Goal: Navigation & Orientation: Find specific page/section

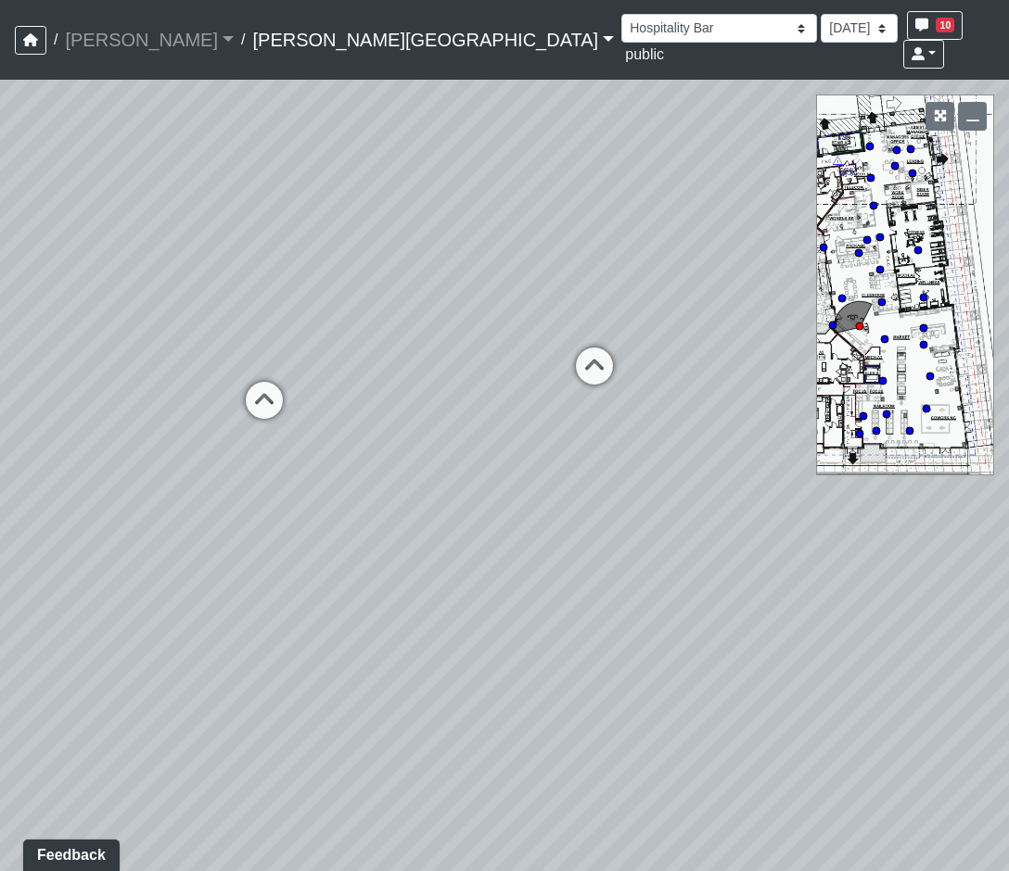
drag, startPoint x: 749, startPoint y: 617, endPoint x: -164, endPoint y: 279, distance: 973.8
click at [0, 279] on html "/ [PERSON_NAME] Loading... / [PERSON_NAME][GEOGRAPHIC_DATA] [PERSON_NAME][GEOGR…" at bounding box center [504, 435] width 1009 height 871
drag, startPoint x: 495, startPoint y: 553, endPoint x: -421, endPoint y: 311, distance: 947.4
click at [0, 311] on html "/ [PERSON_NAME] Loading... / [PERSON_NAME][GEOGRAPHIC_DATA] [PERSON_NAME][GEOGR…" at bounding box center [504, 435] width 1009 height 871
drag, startPoint x: 362, startPoint y: 462, endPoint x: 8, endPoint y: 659, distance: 404.7
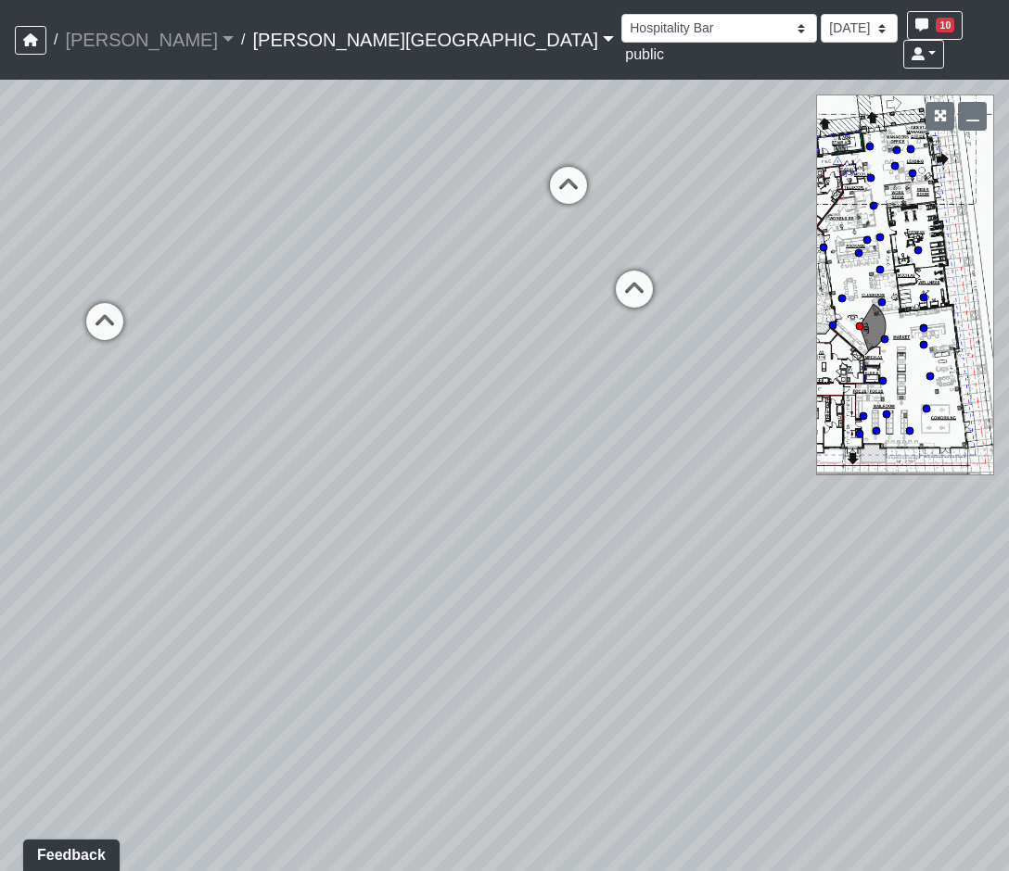
click at [8, 659] on div "Loading... Market - Market Lounge 3 Loading... TV Seating Loading... Seating 1 …" at bounding box center [504, 476] width 1009 height 792
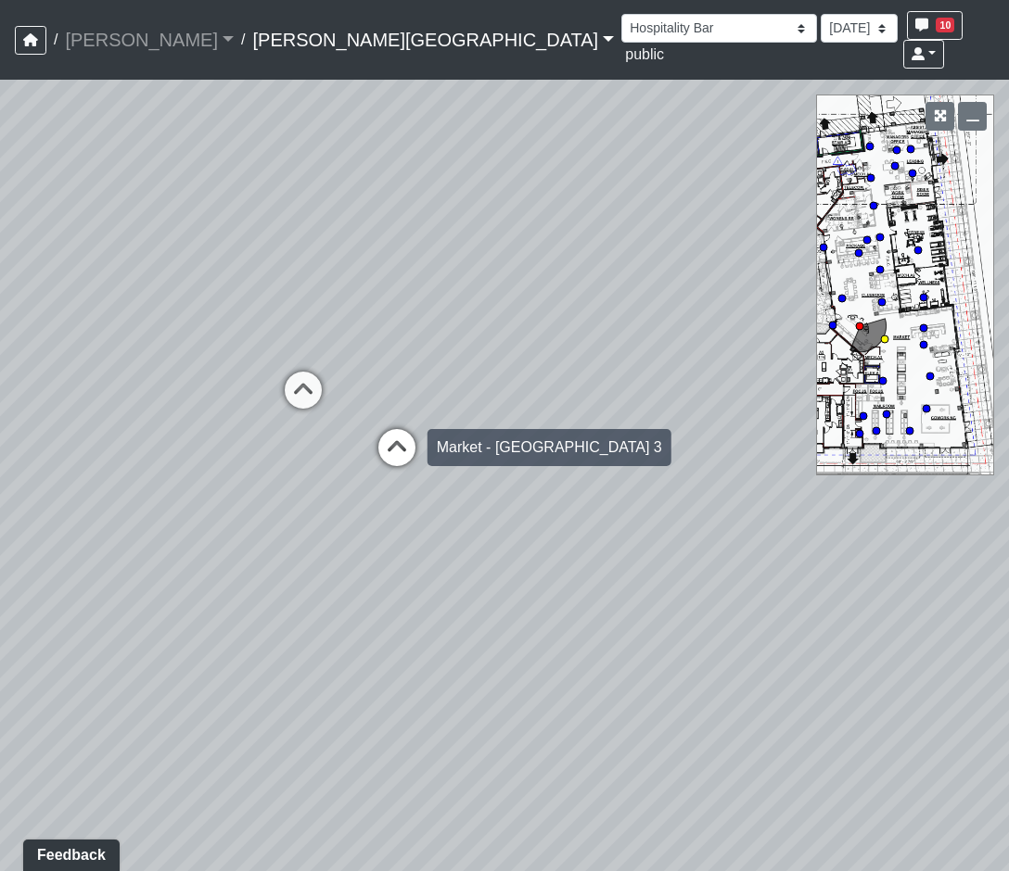
click at [406, 429] on icon at bounding box center [397, 457] width 56 height 56
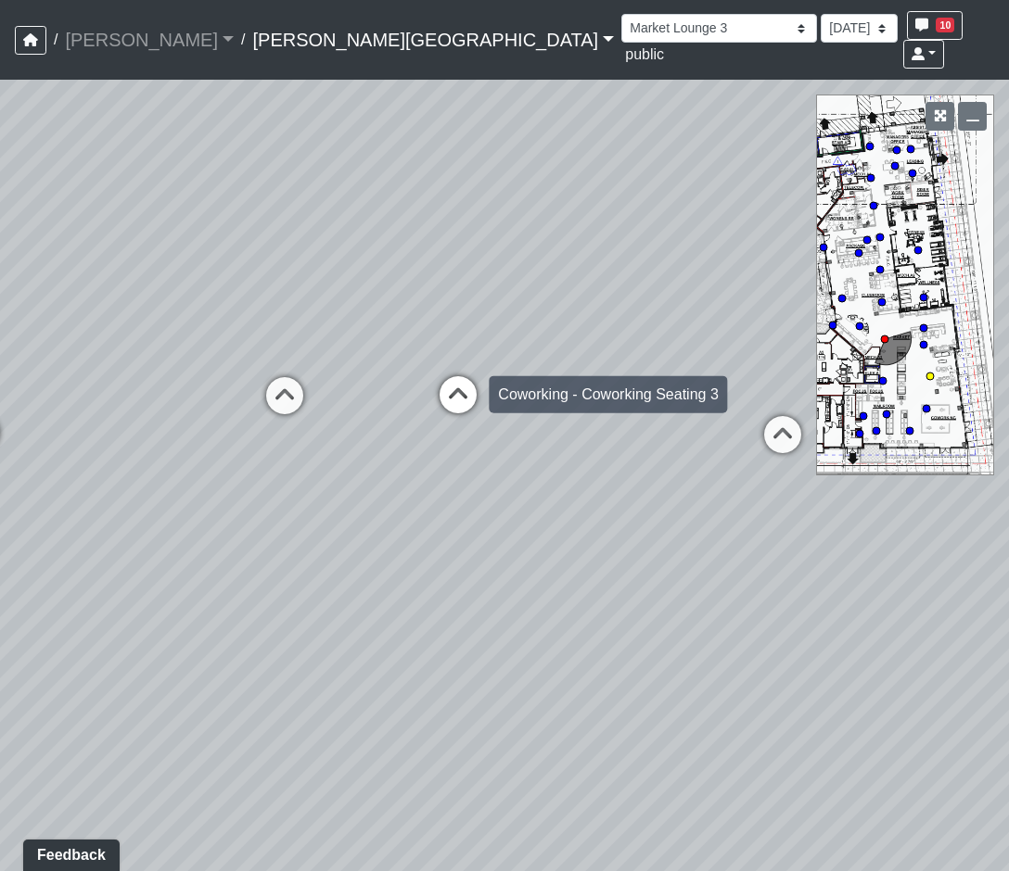
click at [454, 376] on icon at bounding box center [458, 404] width 56 height 56
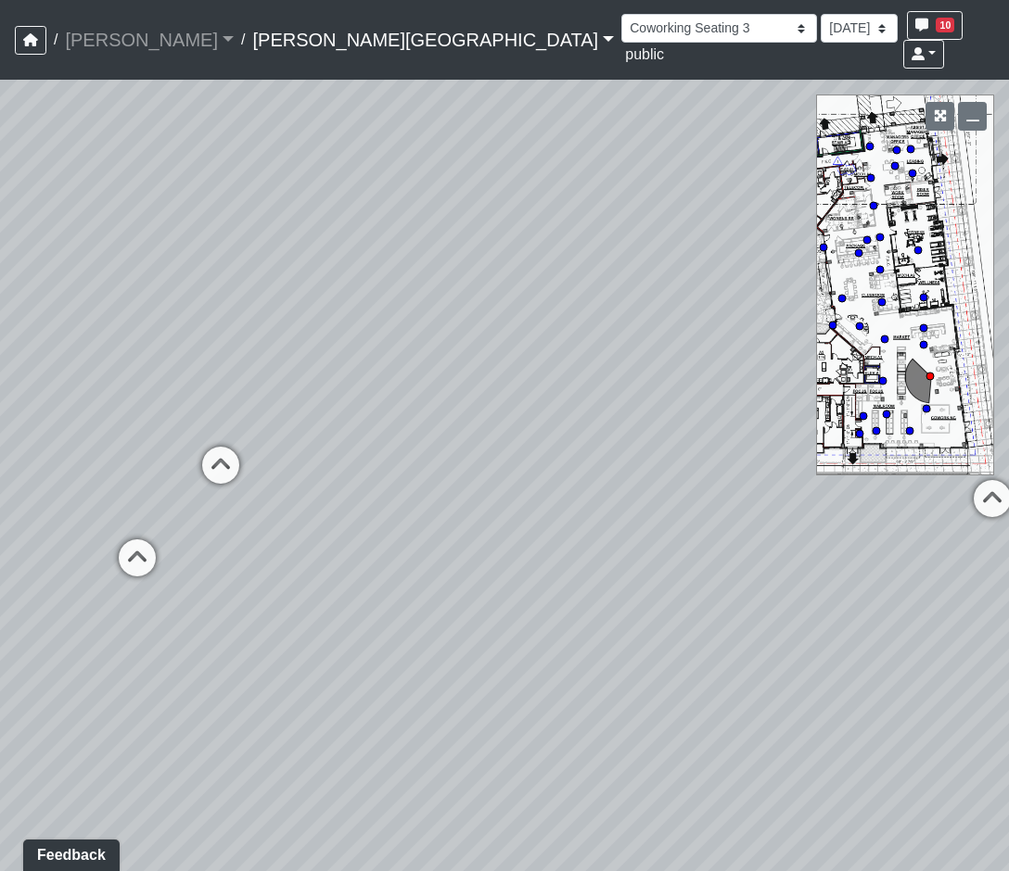
drag, startPoint x: 0, startPoint y: 254, endPoint x: -711, endPoint y: 508, distance: 755.1
click at [0, 508] on html "/ [PERSON_NAME] Loading... / [PERSON_NAME][GEOGRAPHIC_DATA] [PERSON_NAME][GEOGR…" at bounding box center [504, 435] width 1009 height 871
drag, startPoint x: 576, startPoint y: 787, endPoint x: 955, endPoint y: 579, distance: 432.3
click at [955, 579] on div "Loading... Market - Market Lounge 3 Loading... TV Seating Loading... Seating 1 …" at bounding box center [504, 476] width 1009 height 792
drag, startPoint x: 404, startPoint y: 433, endPoint x: 508, endPoint y: 507, distance: 127.6
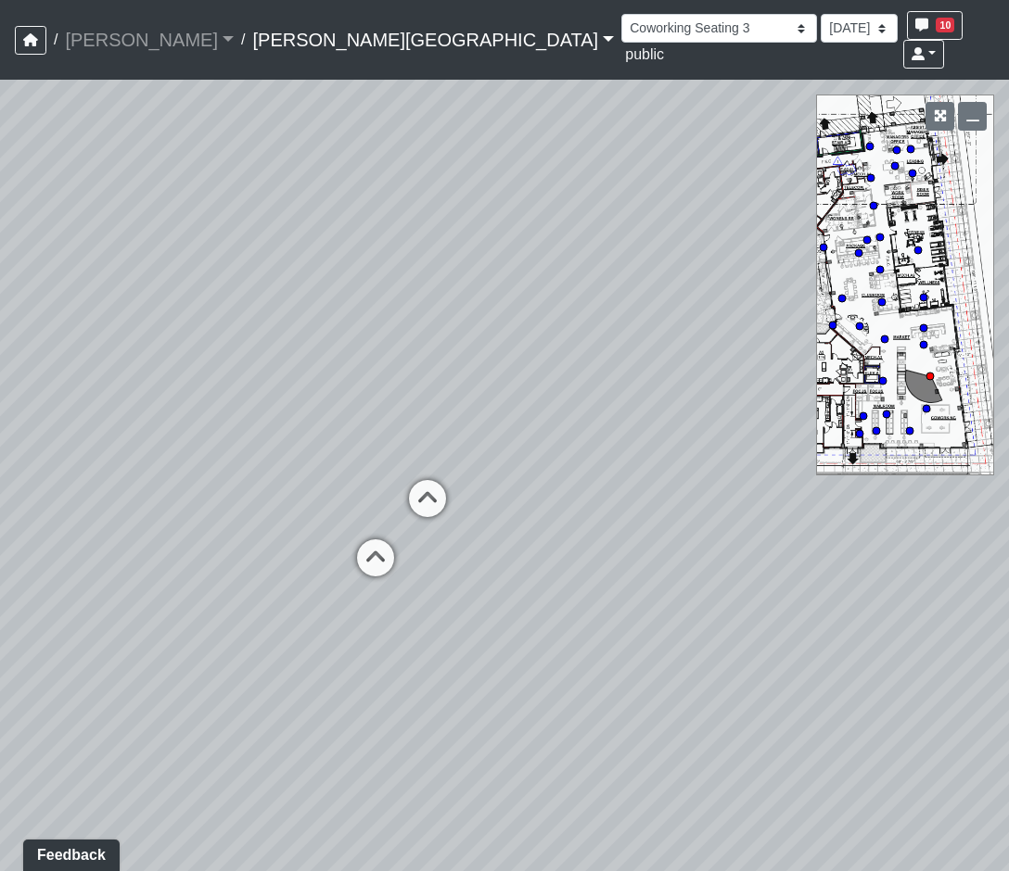
click at [510, 507] on div "Loading... Market - Market Lounge 3 Loading... TV Seating Loading... Seating 1 …" at bounding box center [504, 476] width 1009 height 792
click at [383, 528] on div "Loading... Coworking Seating 2" at bounding box center [372, 556] width 56 height 56
select select "s8G2UFdYkfqv77tSwsqNr7"
drag, startPoint x: 172, startPoint y: 584, endPoint x: -467, endPoint y: 385, distance: 669.1
click at [0, 385] on html "/ [PERSON_NAME] Loading... / [PERSON_NAME][GEOGRAPHIC_DATA] [PERSON_NAME][GEOGR…" at bounding box center [504, 435] width 1009 height 871
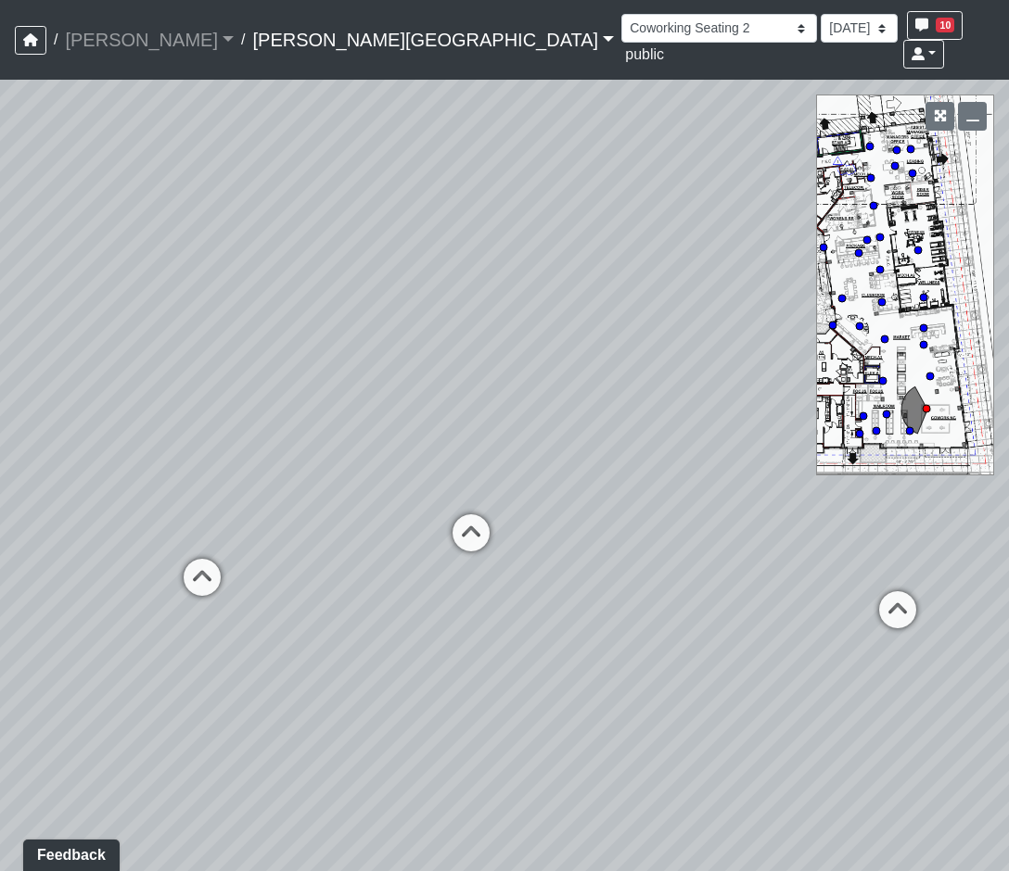
drag, startPoint x: 311, startPoint y: 553, endPoint x: 481, endPoint y: 694, distance: 220.5
click at [481, 694] on div "Loading... Market - Market Lounge 3 Loading... TV Seating Loading... Seating 1 …" at bounding box center [504, 476] width 1009 height 792
drag, startPoint x: 499, startPoint y: 687, endPoint x: 1205, endPoint y: 756, distance: 709.7
click at [1008, 756] on html "/ [PERSON_NAME] Loading... / [PERSON_NAME][GEOGRAPHIC_DATA] [PERSON_NAME][GEOGR…" at bounding box center [504, 435] width 1009 height 871
drag, startPoint x: 370, startPoint y: 741, endPoint x: 963, endPoint y: 743, distance: 593.3
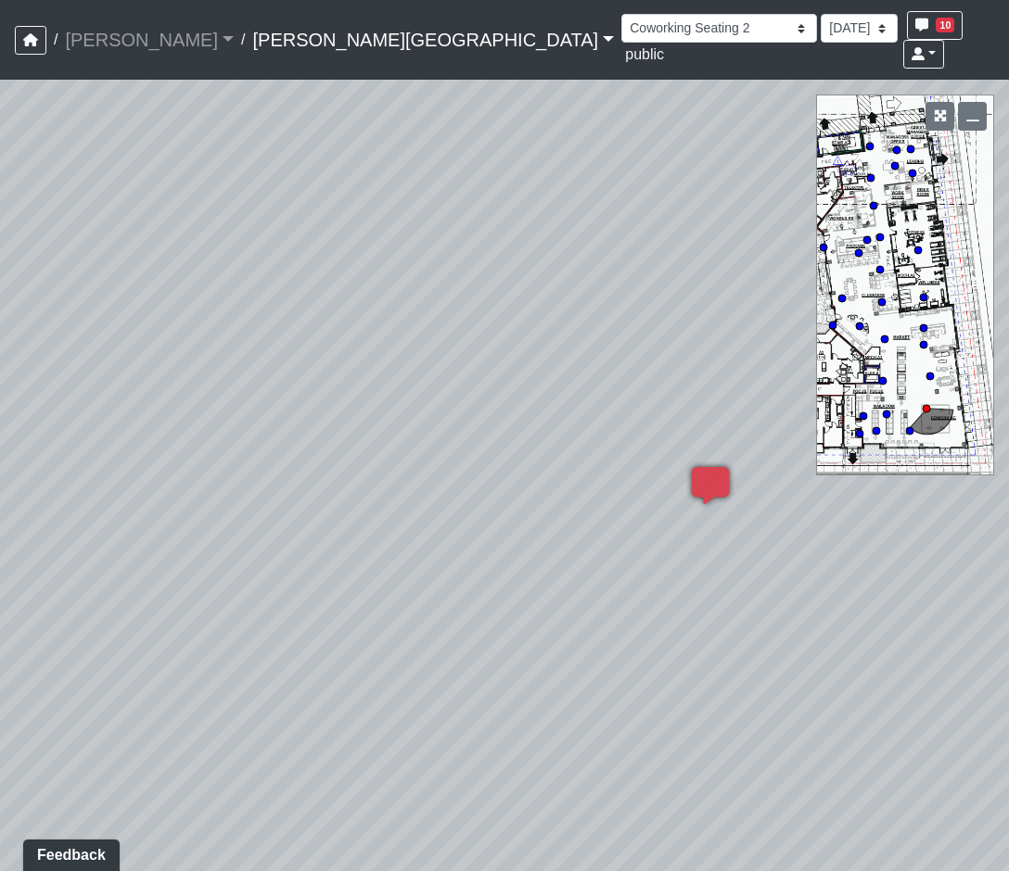
click at [962, 751] on div "Loading... Market - Market Lounge 3 Loading... TV Seating Loading... Seating 1 …" at bounding box center [504, 476] width 1009 height 792
drag, startPoint x: 771, startPoint y: 625, endPoint x: -577, endPoint y: 370, distance: 1371.8
click at [0, 370] on html "/ [PERSON_NAME] Loading... / [PERSON_NAME][GEOGRAPHIC_DATA] [PERSON_NAME][GEOGR…" at bounding box center [504, 435] width 1009 height 871
drag, startPoint x: 451, startPoint y: 630, endPoint x: 406, endPoint y: 746, distance: 124.5
click at [406, 746] on div "Loading... Market - Market Lounge 3 Loading... TV Seating Loading... Seating 1 …" at bounding box center [504, 476] width 1009 height 792
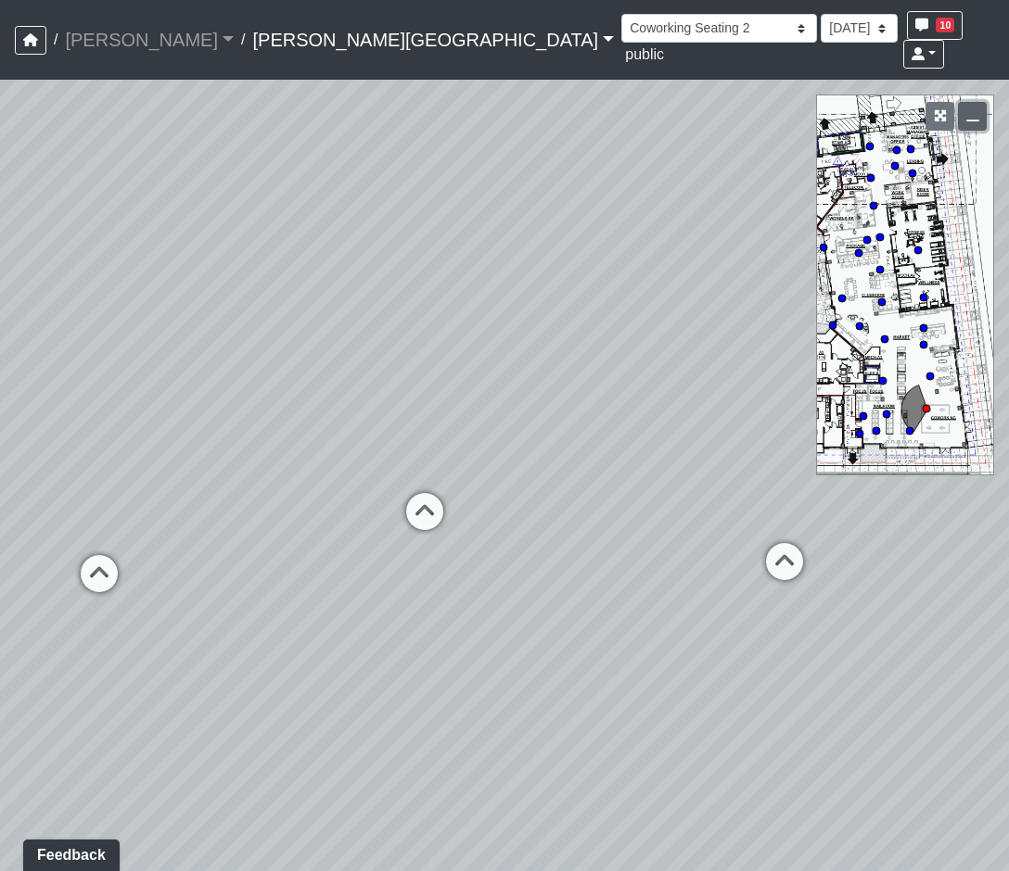
click at [978, 109] on icon "button" at bounding box center [972, 115] width 13 height 13
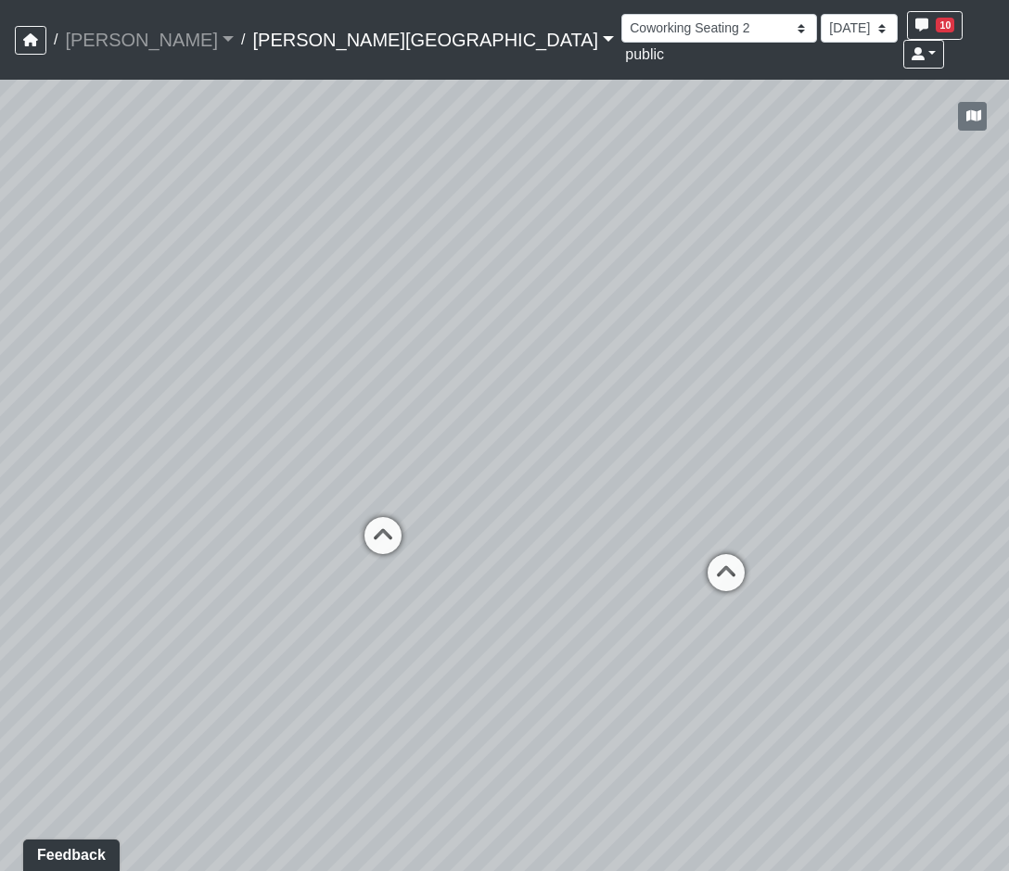
drag, startPoint x: 784, startPoint y: 755, endPoint x: 732, endPoint y: 769, distance: 54.0
click at [732, 769] on div "Loading... Market - Market Lounge 3 Loading... TV Seating Loading... Seating 1 …" at bounding box center [504, 476] width 1009 height 792
drag, startPoint x: 39, startPoint y: 629, endPoint x: 49, endPoint y: 636, distance: 12.1
click at [49, 636] on div "Loading... Market - Market Lounge 3 Loading... TV Seating Loading... Seating 1 …" at bounding box center [504, 476] width 1009 height 792
